Goal: Check status: Check status

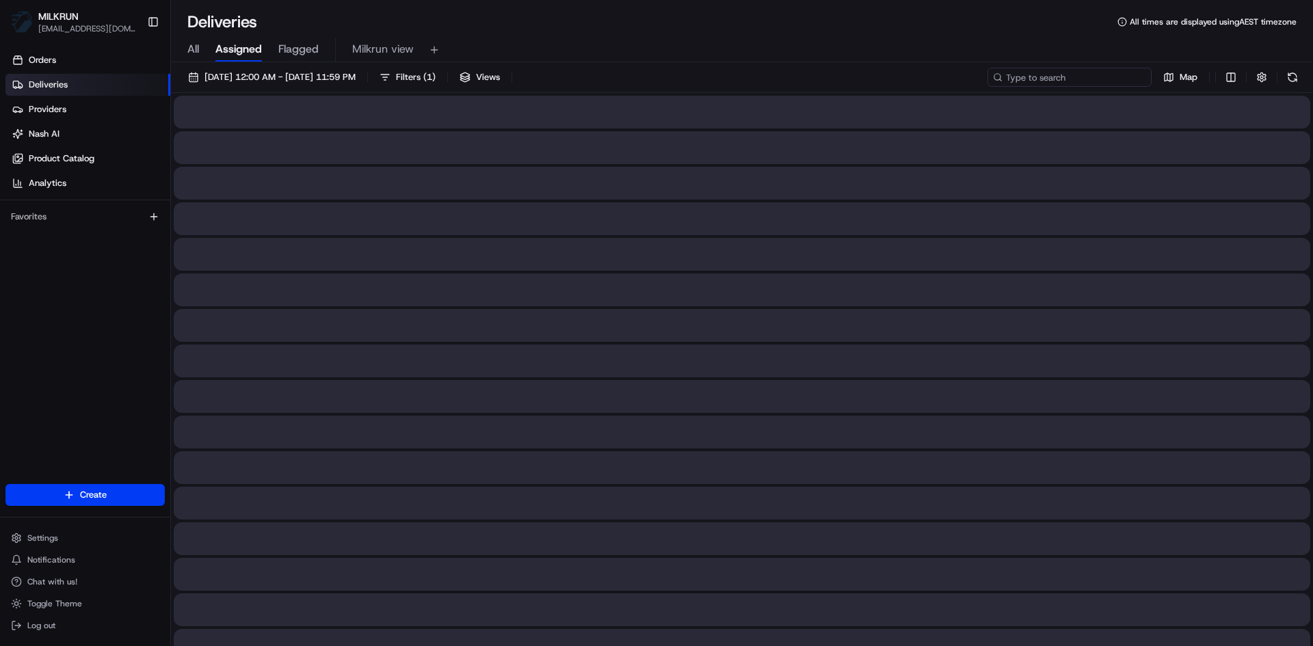
click at [1075, 80] on input at bounding box center [1069, 77] width 164 height 19
paste input "6821fe93-013e-4b48-9c2e-b3e6f8f0cc7e"
type input "6821fe93-013e-4b48-9c2e-b3e6f8f0cc7e"
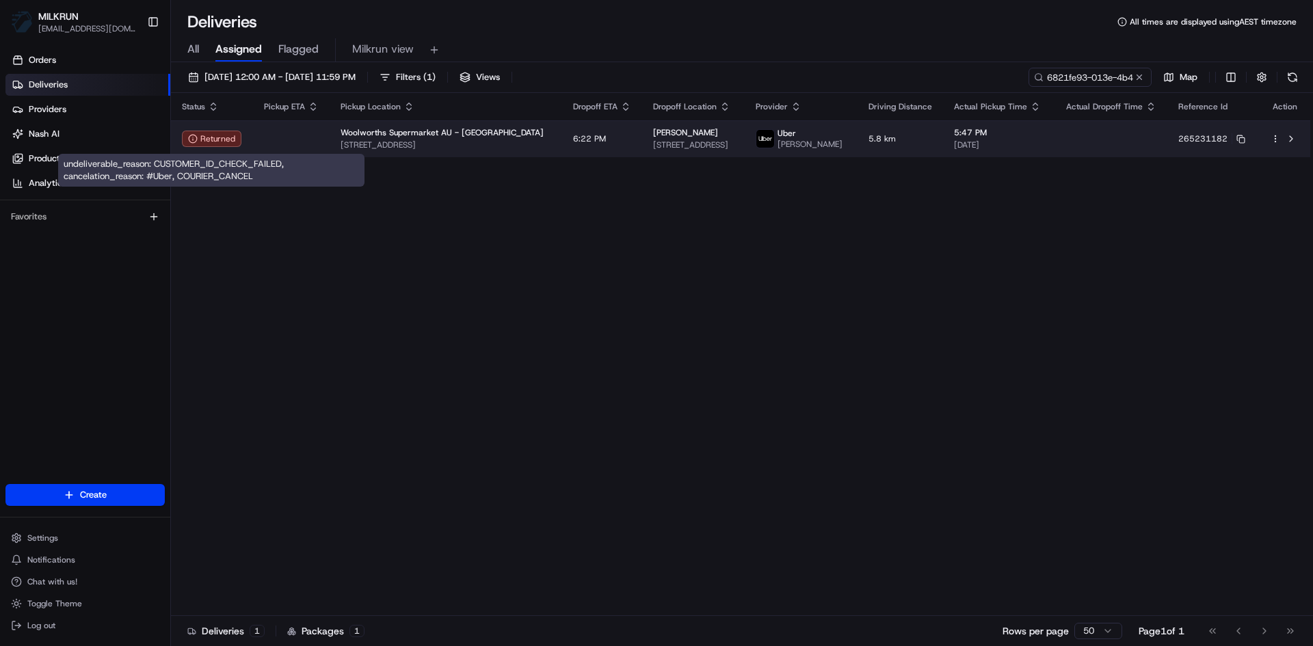
click at [265, 144] on td at bounding box center [291, 138] width 77 height 37
